Goal: Check status: Check status

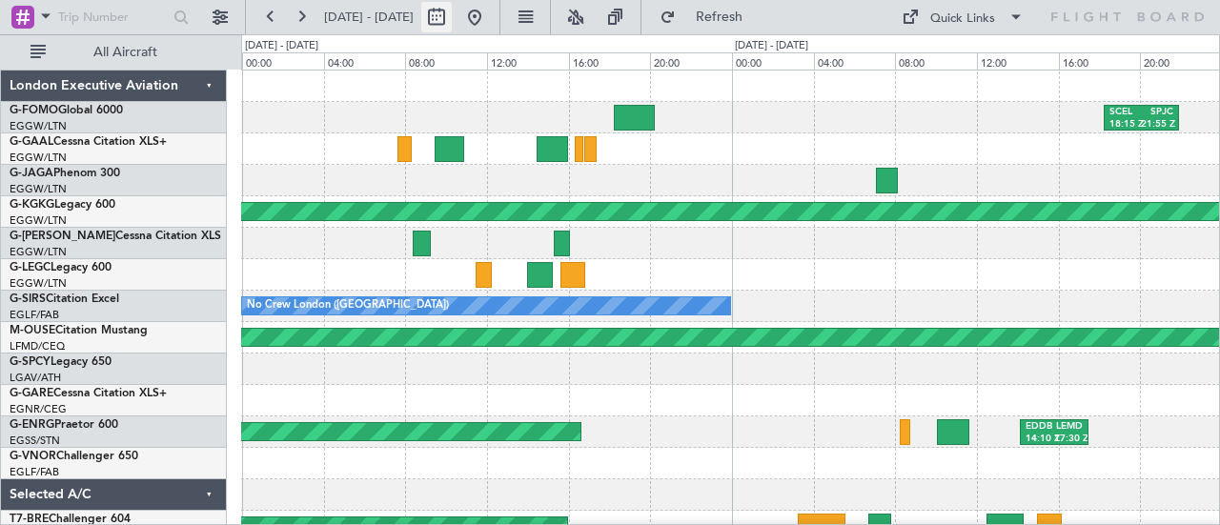
click at [452, 25] on button at bounding box center [436, 17] width 30 height 30
select select "6"
select select "2025"
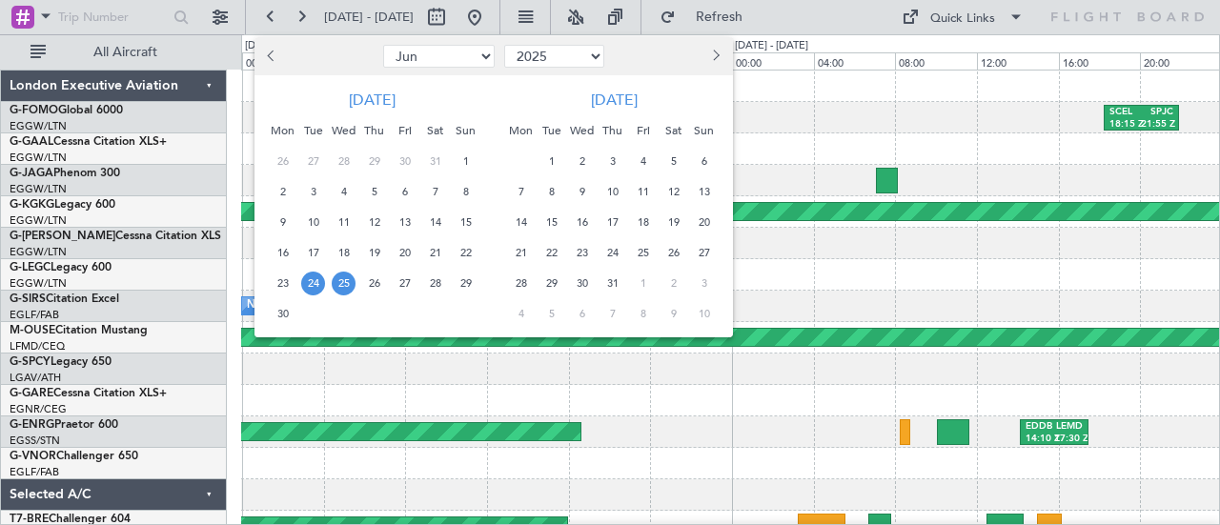
click at [475, 53] on select "Jan Feb Mar Apr May Jun [DATE] Aug Sep Oct Nov Dec" at bounding box center [439, 56] width 112 height 23
select select "10"
click at [383, 45] on select "Jan Feb Mar Apr May Jun [DATE] Aug Sep Oct Nov Dec" at bounding box center [439, 56] width 112 height 23
click at [410, 158] on span "3" at bounding box center [405, 162] width 24 height 24
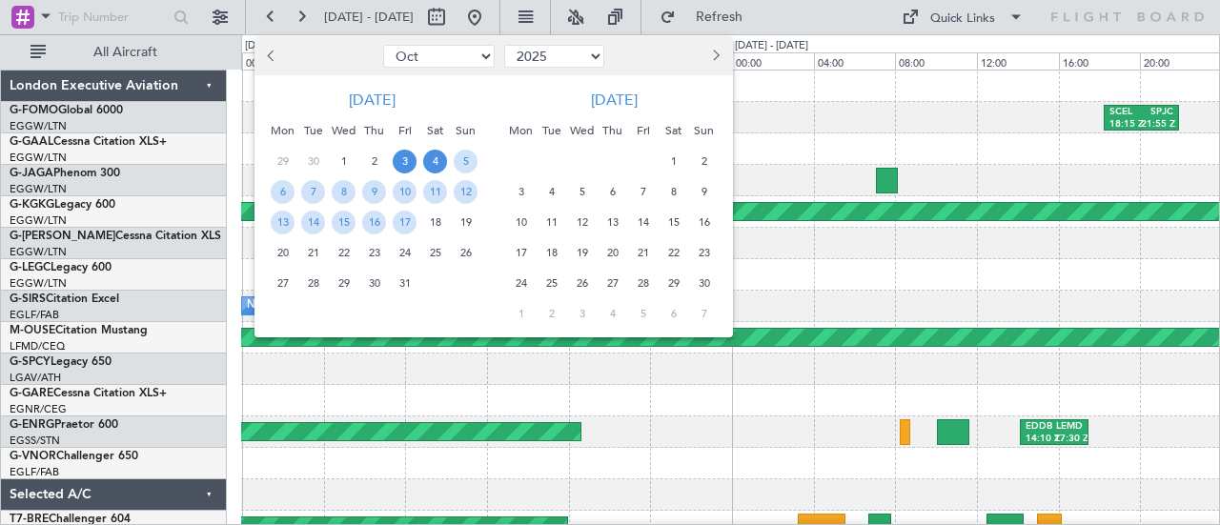
click at [431, 157] on span "4" at bounding box center [435, 162] width 24 height 24
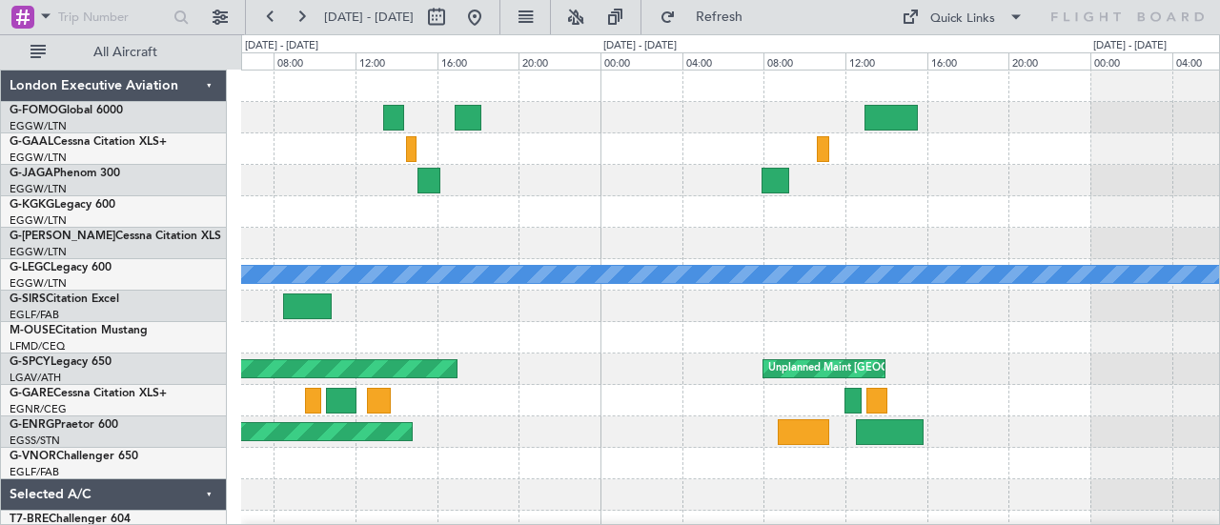
click at [833, 464] on div "Planned Maint [GEOGRAPHIC_DATA] ([GEOGRAPHIC_DATA]) A/C Unavailable [GEOGRAPHIC…" at bounding box center [730, 401] width 979 height 661
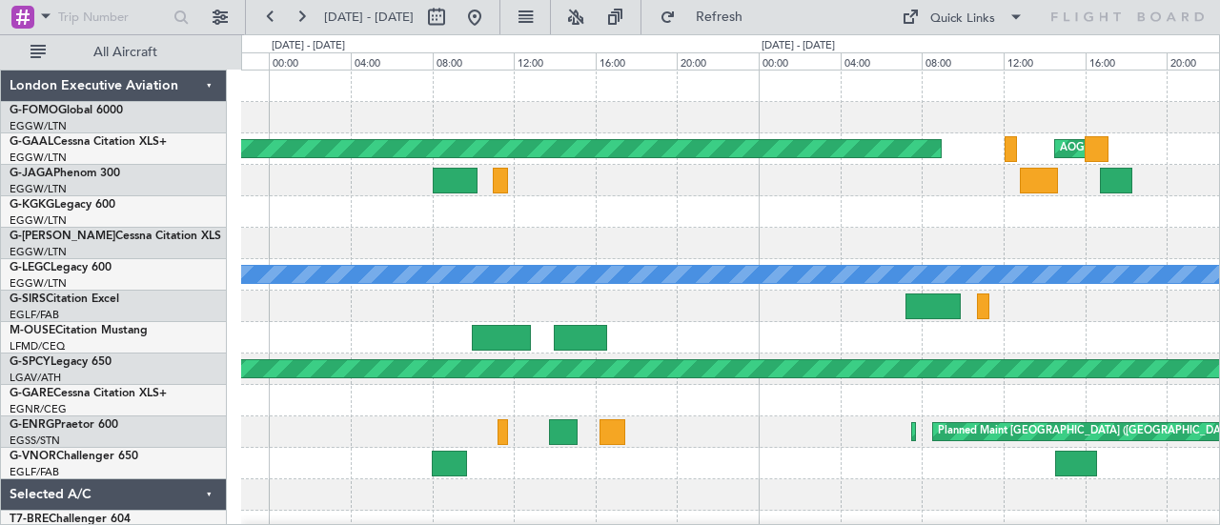
click at [820, 449] on div "EGGW 06:10 Z KTEB 13:35 Z Planned [GEOGRAPHIC_DATA] AOG Maint [GEOGRAPHIC_DATA]…" at bounding box center [730, 401] width 979 height 661
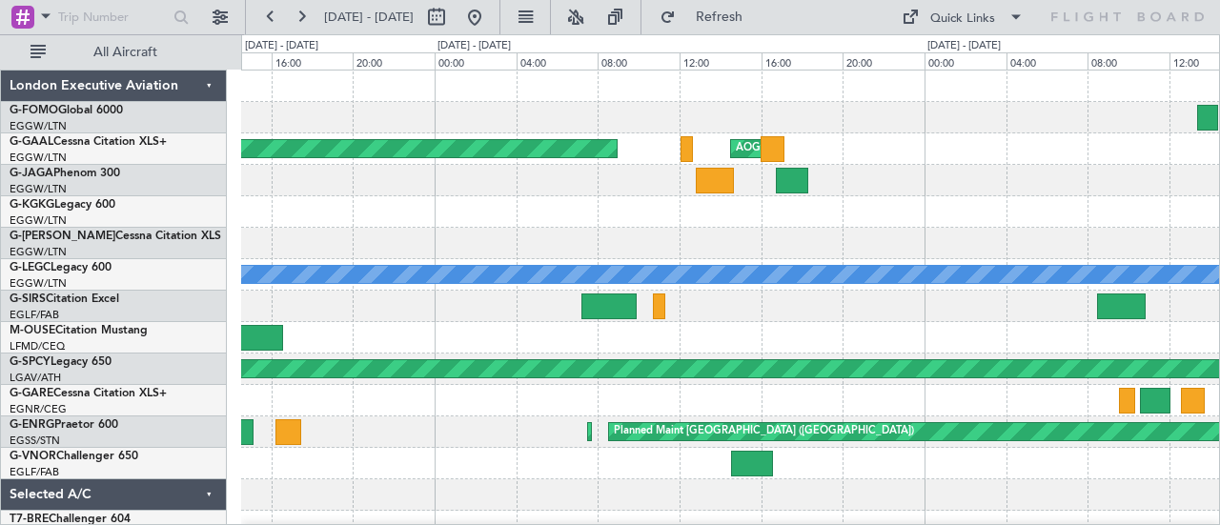
click at [554, 437] on div "Planned Maint [GEOGRAPHIC_DATA] ([GEOGRAPHIC_DATA]) Planned Maint [GEOGRAPHIC_D…" at bounding box center [730, 432] width 979 height 31
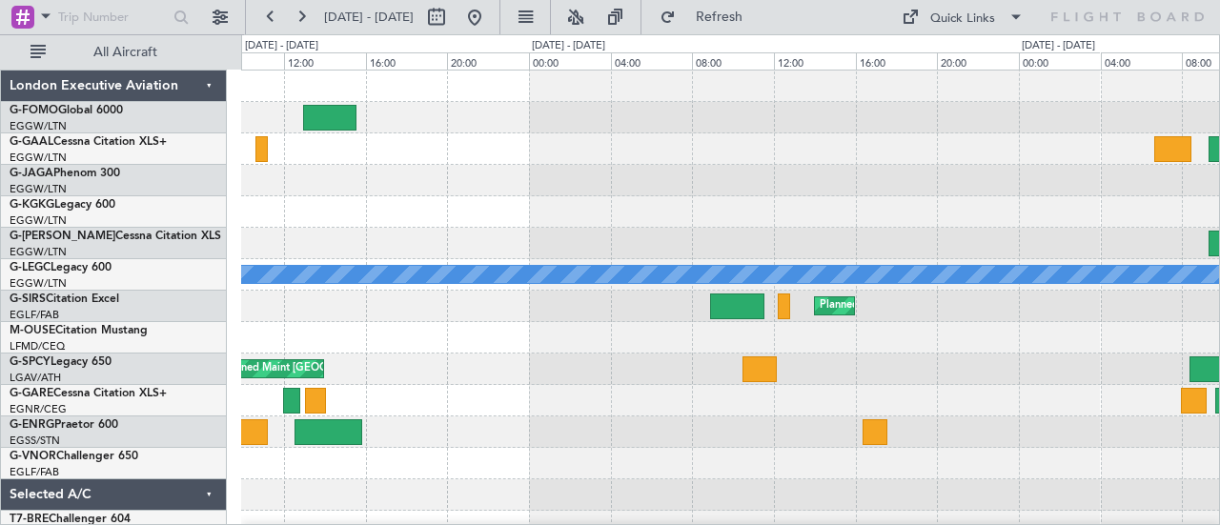
click at [379, 453] on div "Planned Maint [GEOGRAPHIC_DATA] ([GEOGRAPHIC_DATA]) A/C Unavailable [GEOGRAPHIC…" at bounding box center [730, 401] width 979 height 661
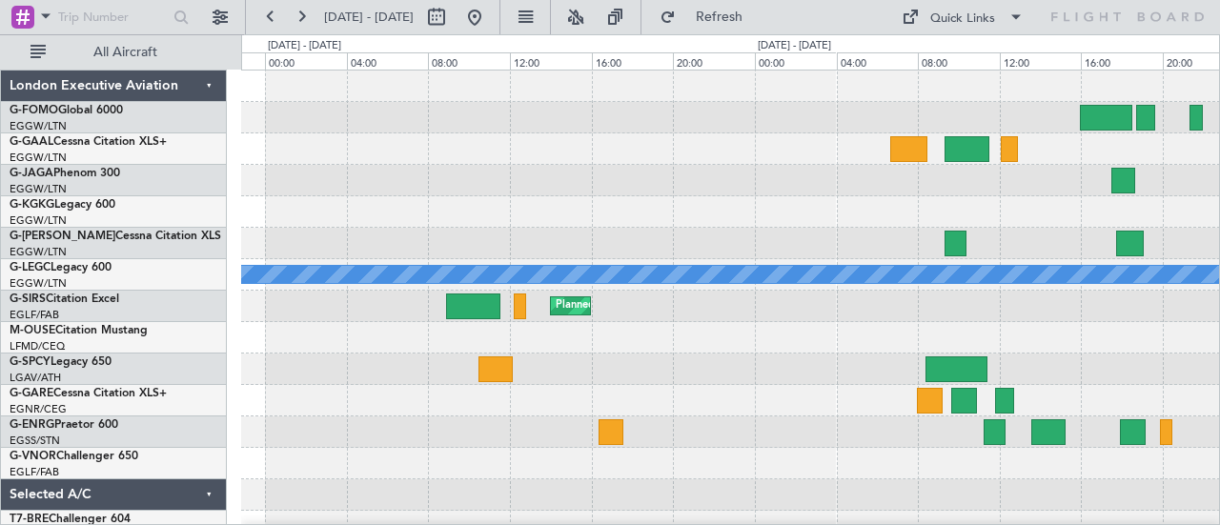
click at [756, 432] on div at bounding box center [730, 432] width 979 height 31
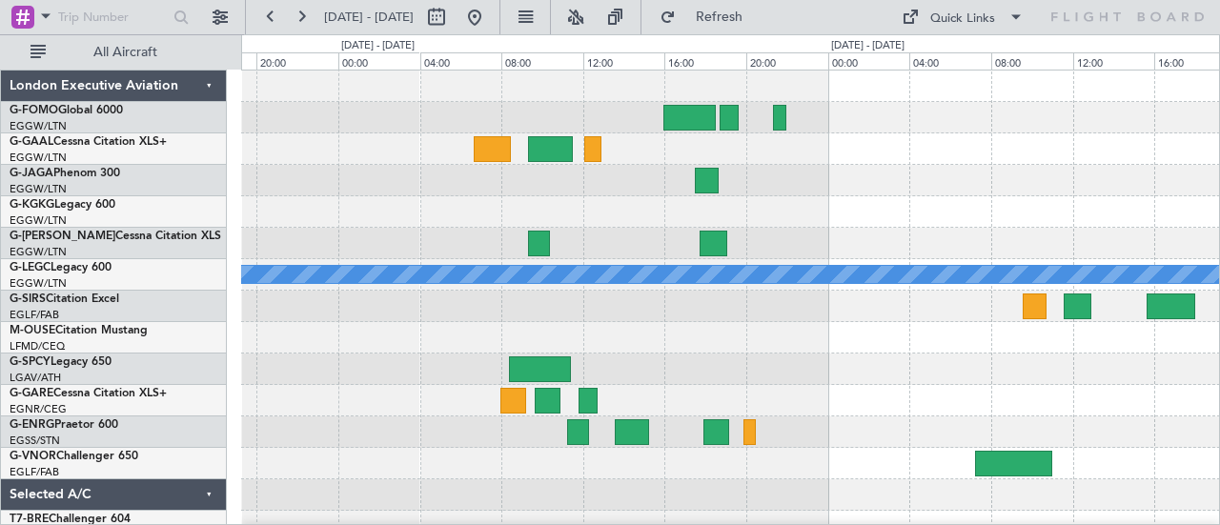
click at [748, 452] on div "KTEB 01:40 Z EGGW 08:10 Z Planned Maint [GEOGRAPHIC_DATA] ([GEOGRAPHIC_DATA]) A…" at bounding box center [730, 401] width 979 height 661
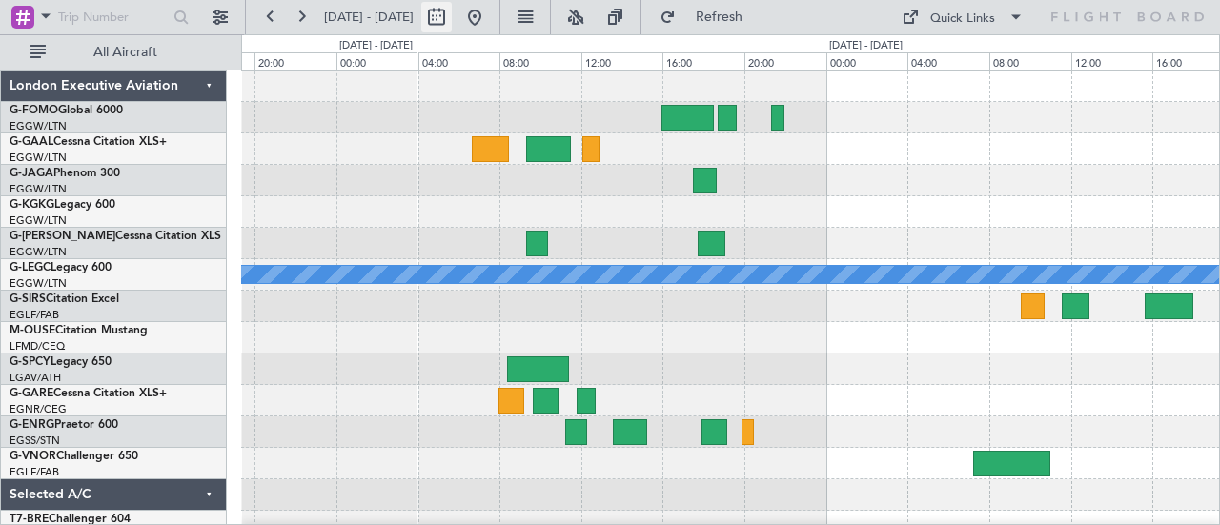
click at [452, 15] on button at bounding box center [436, 17] width 30 height 30
select select "10"
select select "2025"
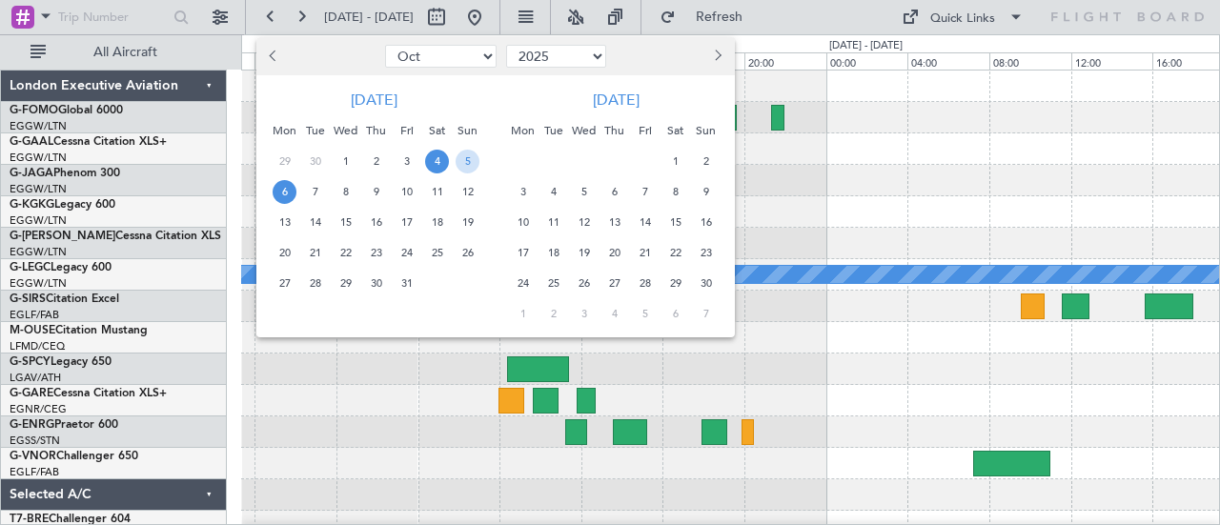
click at [267, 56] on button "Previous month" at bounding box center [274, 56] width 21 height 30
select select "9"
click at [404, 254] on span "26" at bounding box center [407, 253] width 24 height 24
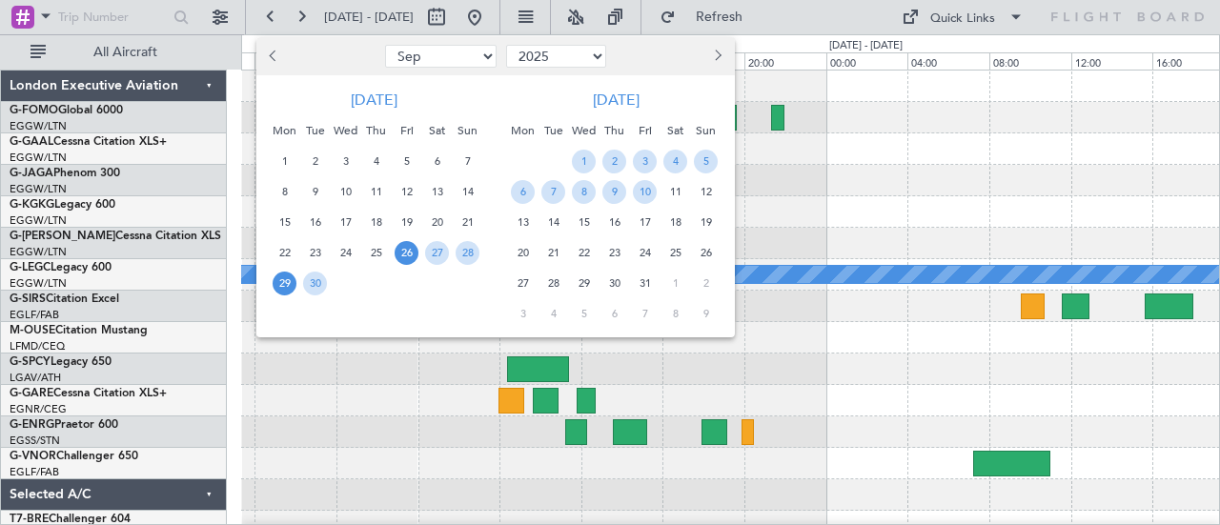
click at [295, 282] on span "29" at bounding box center [285, 284] width 24 height 24
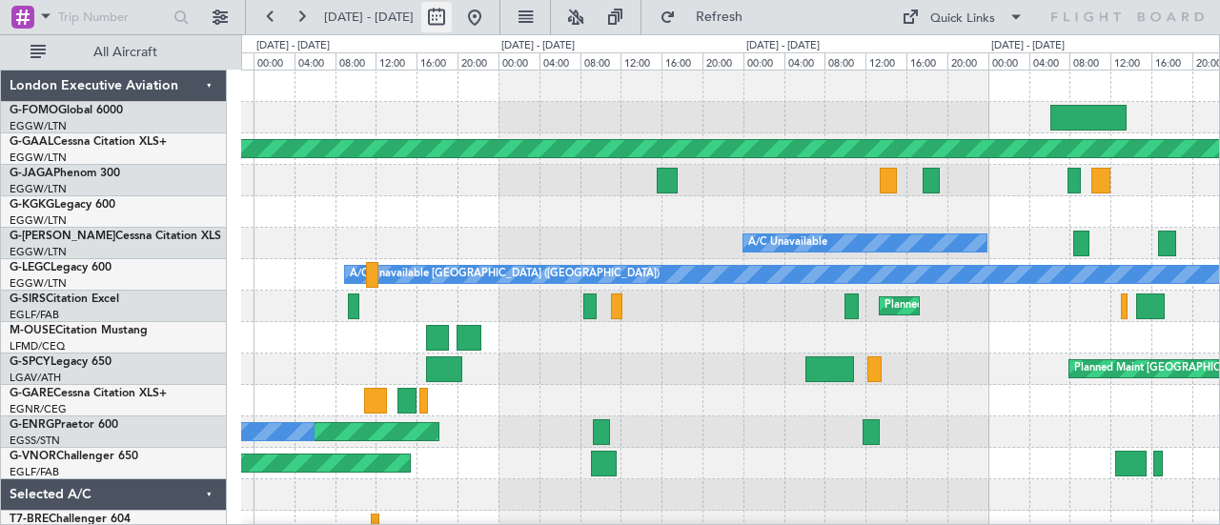
click at [452, 17] on button at bounding box center [436, 17] width 30 height 30
select select "9"
select select "2025"
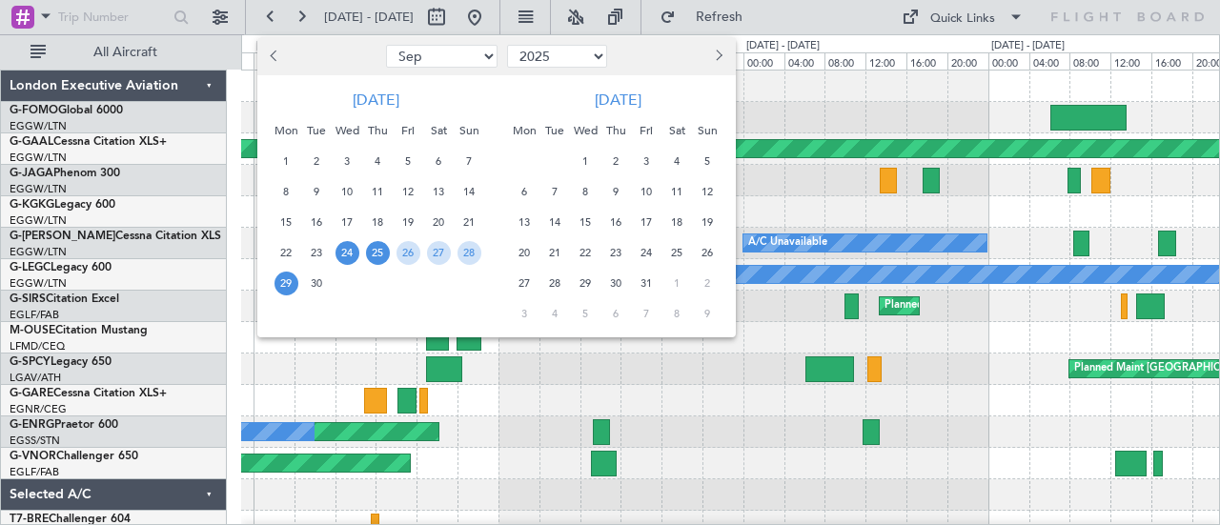
click at [340, 254] on span "24" at bounding box center [347, 253] width 24 height 24
click at [381, 256] on span "25" at bounding box center [378, 253] width 24 height 24
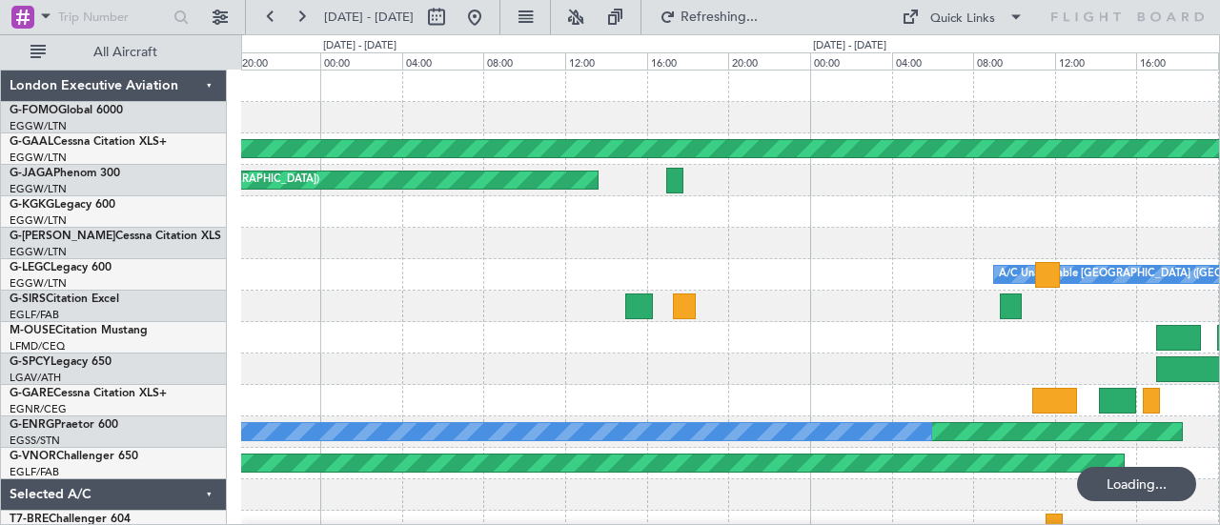
click at [417, 371] on div at bounding box center [730, 369] width 979 height 31
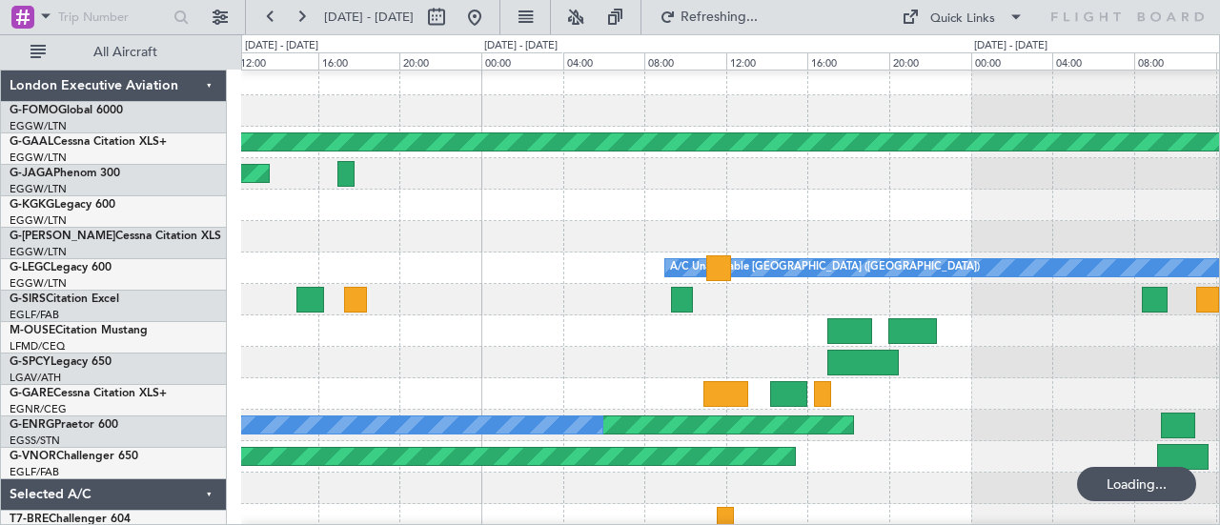
scroll to position [1, 0]
click at [374, 284] on div "A/C Unavailable [GEOGRAPHIC_DATA] ([GEOGRAPHIC_DATA])" at bounding box center [730, 268] width 979 height 31
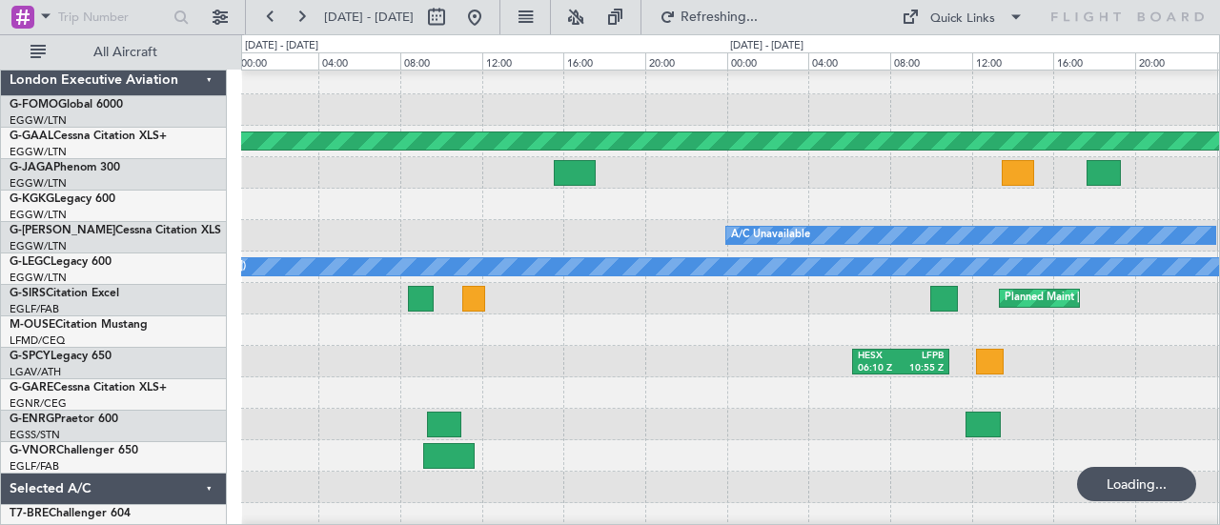
scroll to position [0, 0]
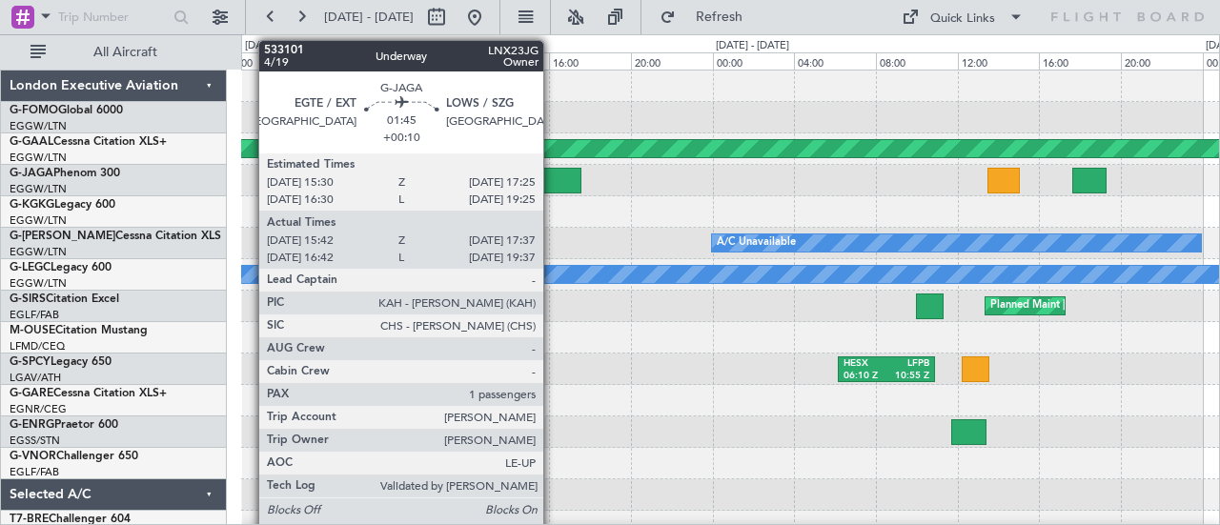
click at [553, 174] on div at bounding box center [559, 181] width 41 height 26
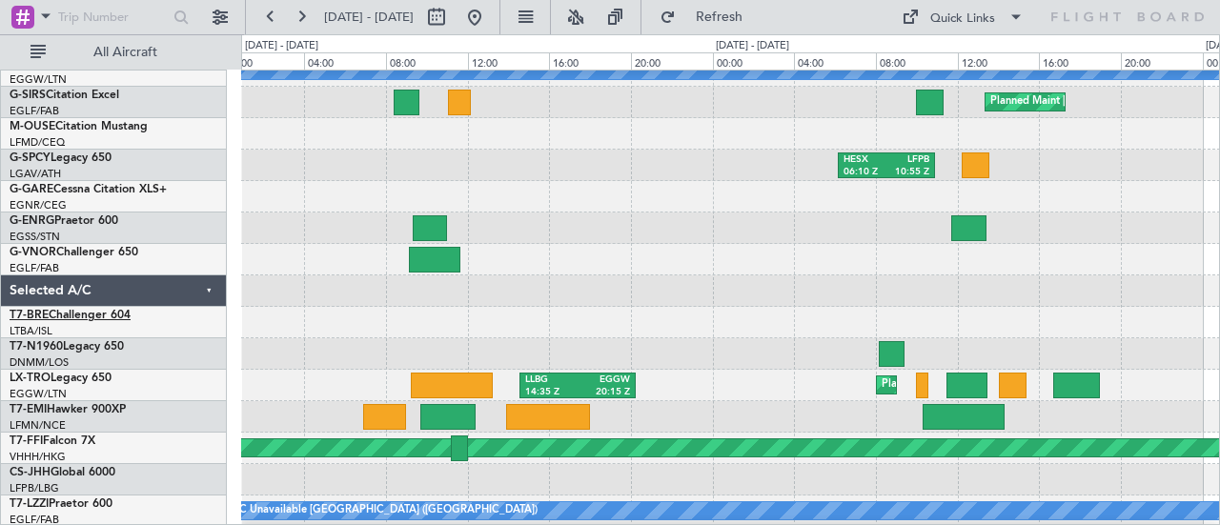
scroll to position [204, 0]
click at [452, 21] on button at bounding box center [436, 17] width 30 height 30
select select "9"
select select "2025"
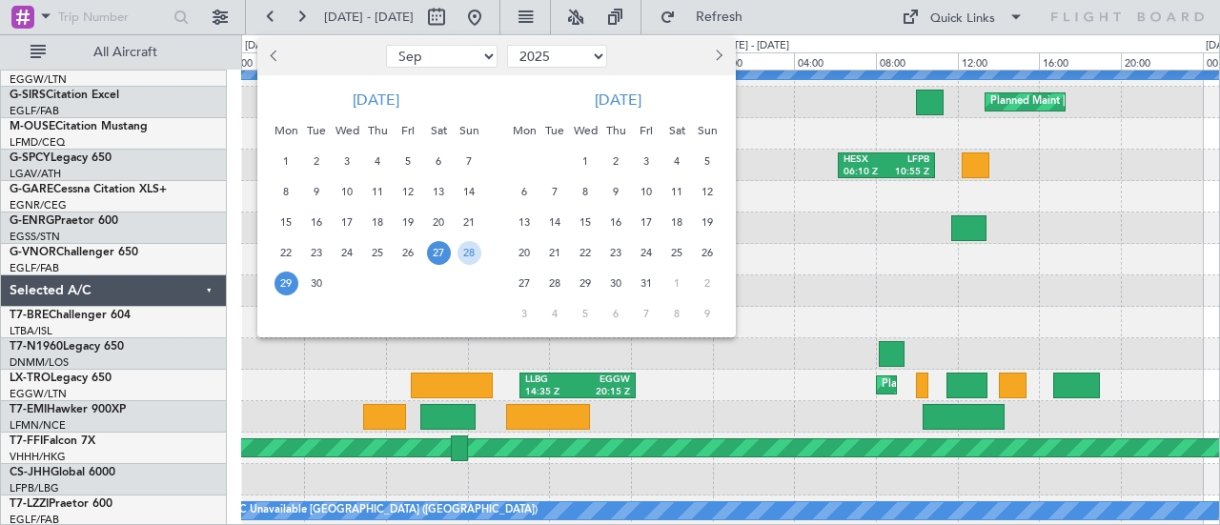
click at [608, 152] on span "2" at bounding box center [616, 162] width 24 height 24
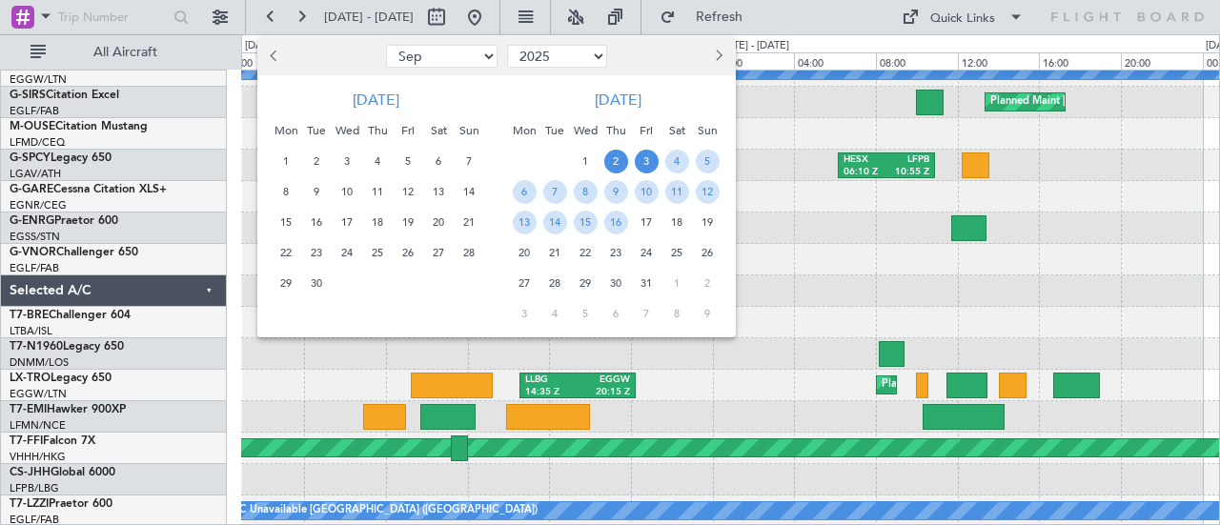
click at [637, 162] on span "3" at bounding box center [647, 162] width 24 height 24
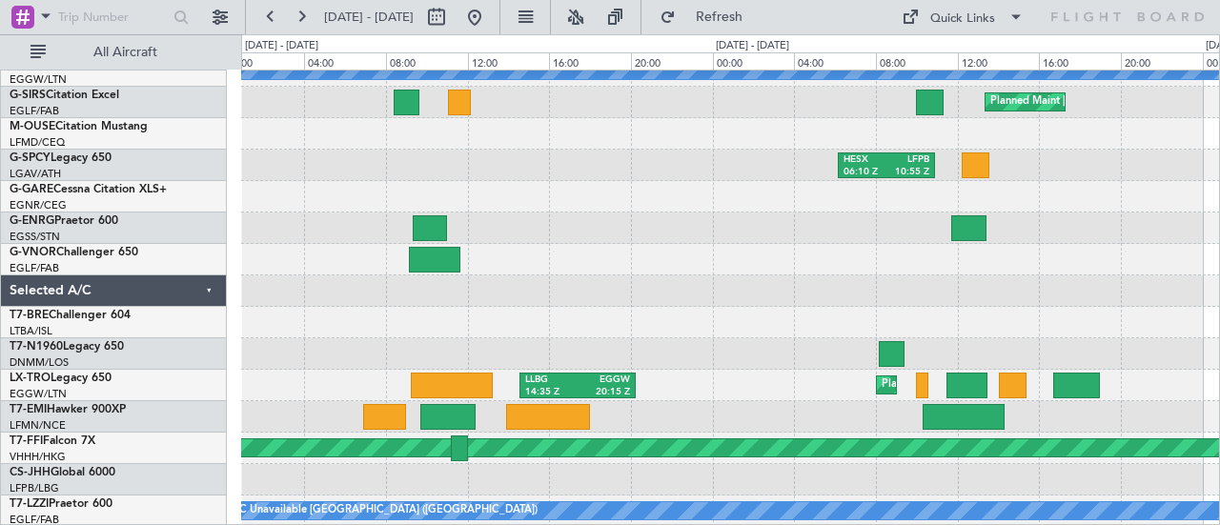
select select "10"
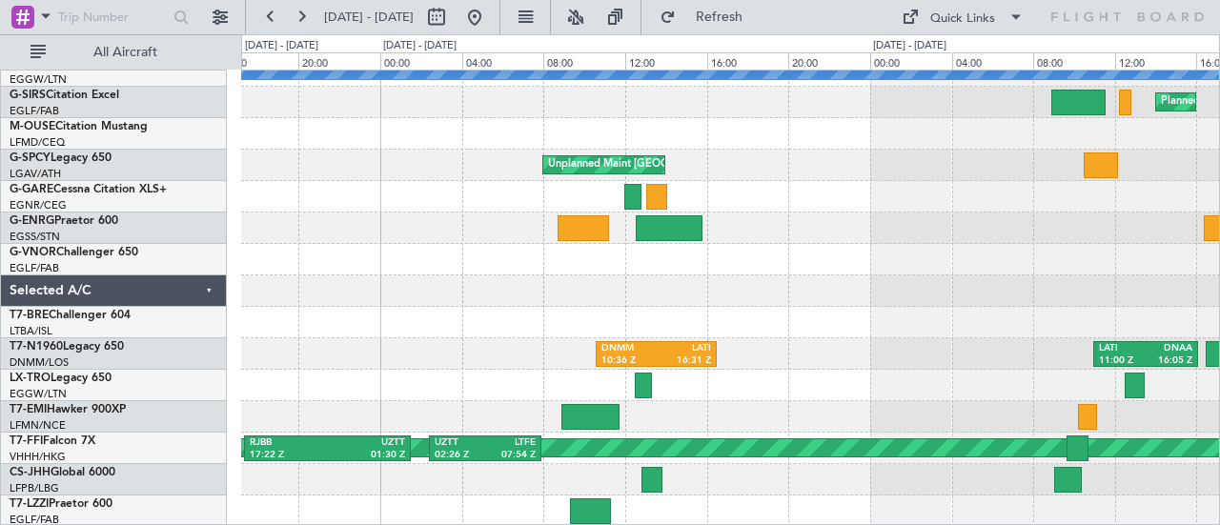
click at [433, 268] on div at bounding box center [730, 259] width 979 height 31
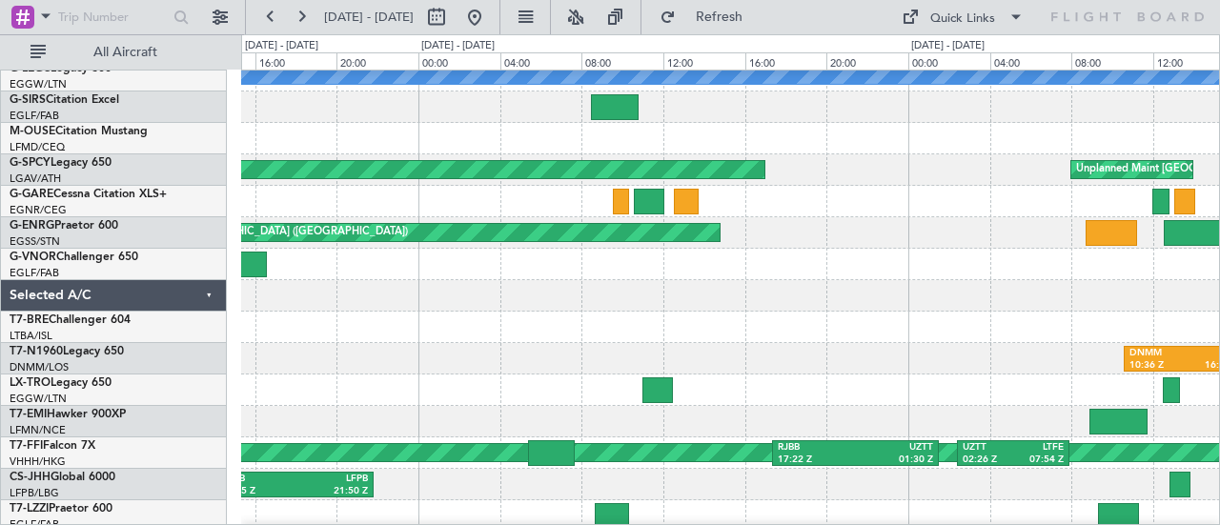
scroll to position [0, 0]
